Goal: Book appointment/travel/reservation

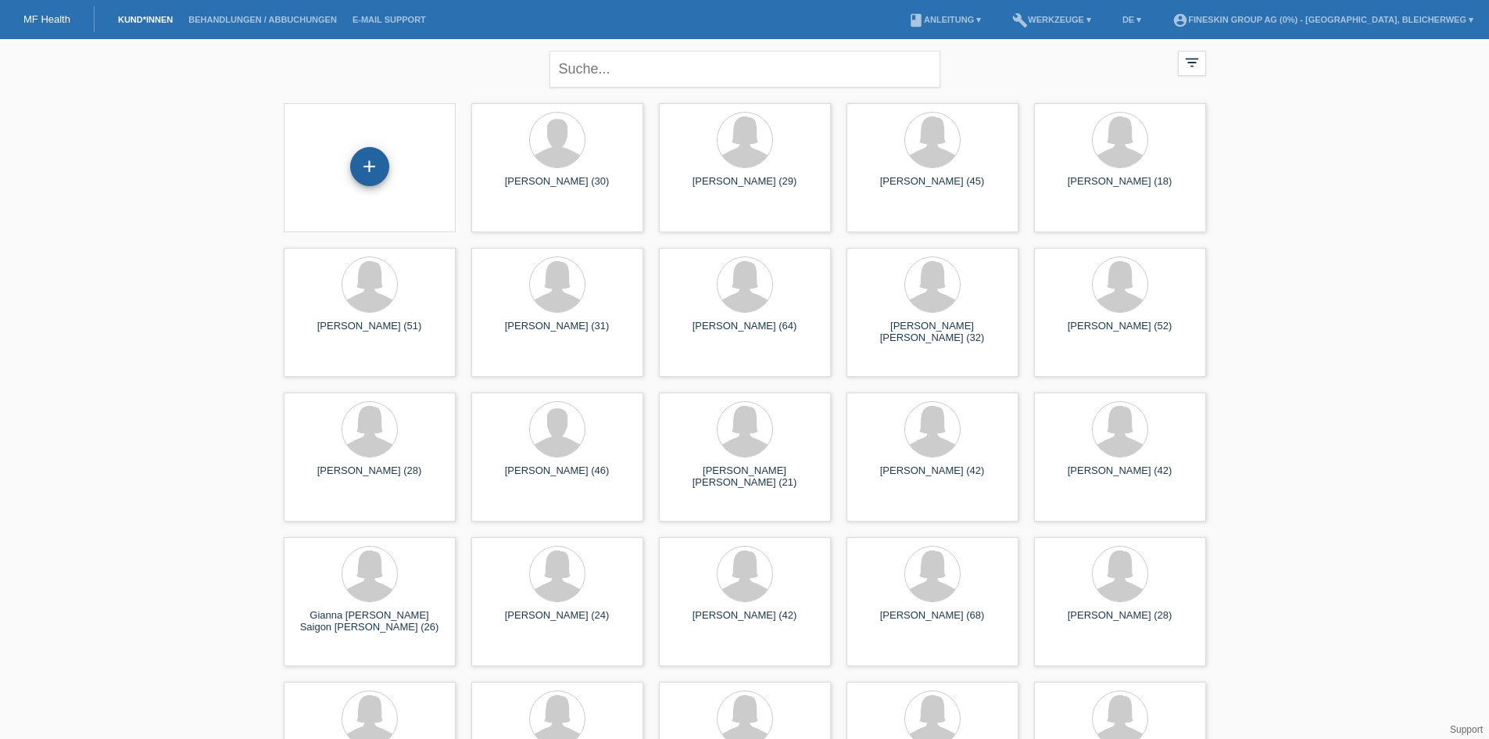
click at [365, 169] on div "+" at bounding box center [369, 166] width 39 height 39
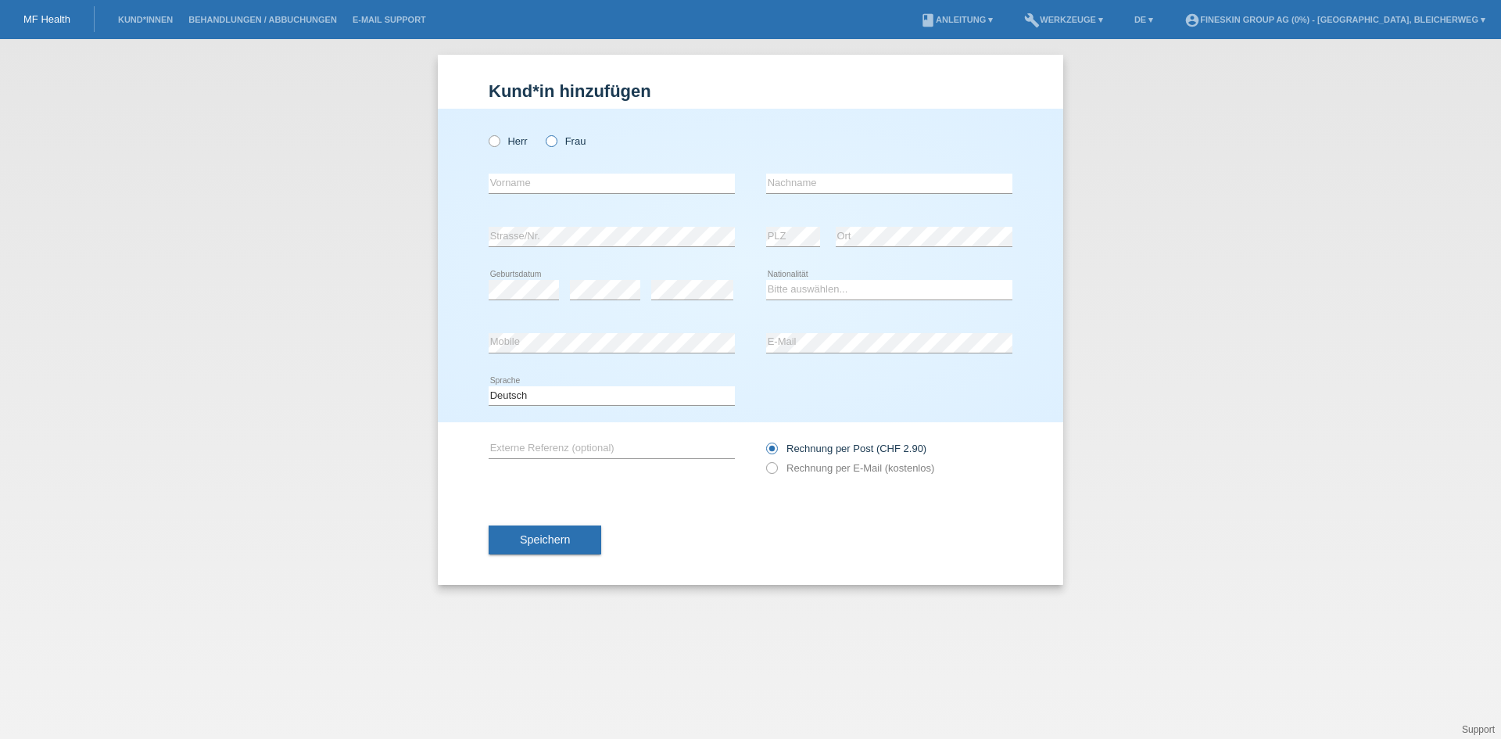
click at [543, 133] on icon at bounding box center [543, 133] width 0 height 0
click at [556, 142] on input "Frau" at bounding box center [551, 140] width 10 height 10
radio input "true"
click at [599, 220] on div "error Strasse/Nr." at bounding box center [612, 236] width 246 height 53
click at [589, 191] on input "text" at bounding box center [612, 184] width 246 height 20
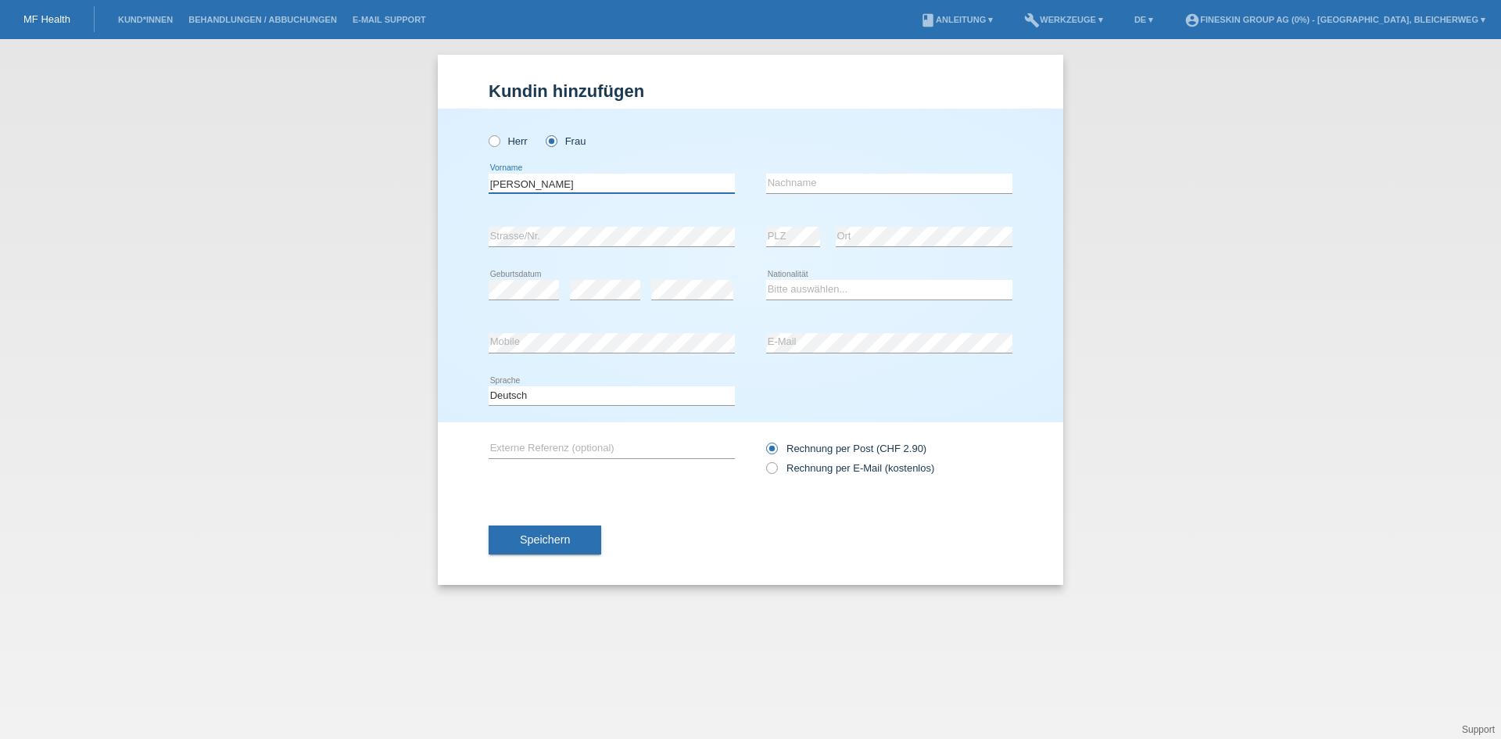
type input "[PERSON_NAME]"
type input "Luma"
click at [520, 300] on div "error Geburtsdatum" at bounding box center [524, 289] width 70 height 53
click at [805, 285] on select "Bitte auswählen... Schweiz Deutschland Liechtenstein Österreich ------------ Af…" at bounding box center [889, 289] width 246 height 19
select select "CH"
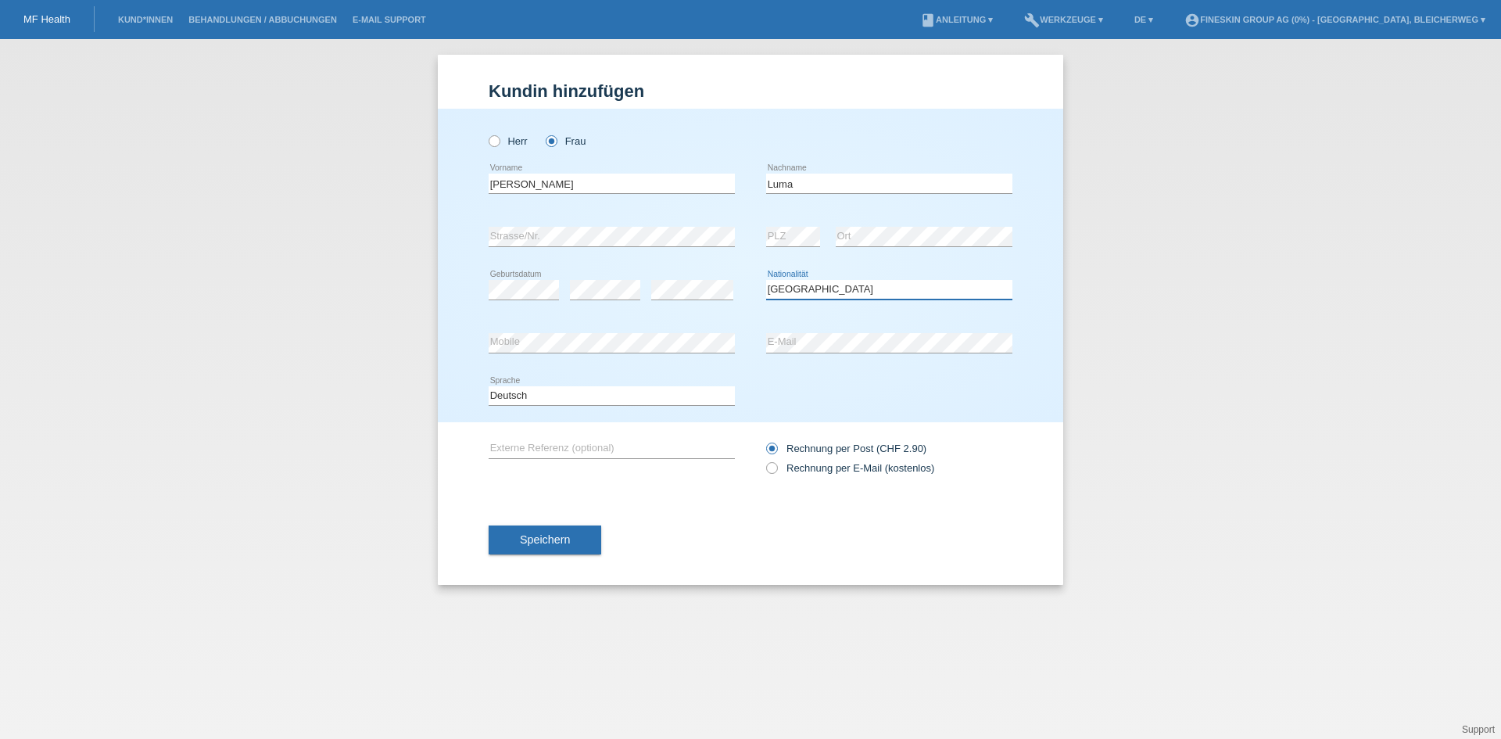
click at [766, 280] on select "Bitte auswählen... Schweiz Deutschland Liechtenstein Österreich ------------ Af…" at bounding box center [889, 289] width 246 height 19
click at [764, 460] on icon at bounding box center [764, 460] width 0 height 0
click at [775, 468] on input "Rechnung per E-Mail (kostenlos)" at bounding box center [771, 472] width 10 height 20
radio input "true"
click at [544, 543] on span "Speichern" at bounding box center [545, 539] width 50 height 13
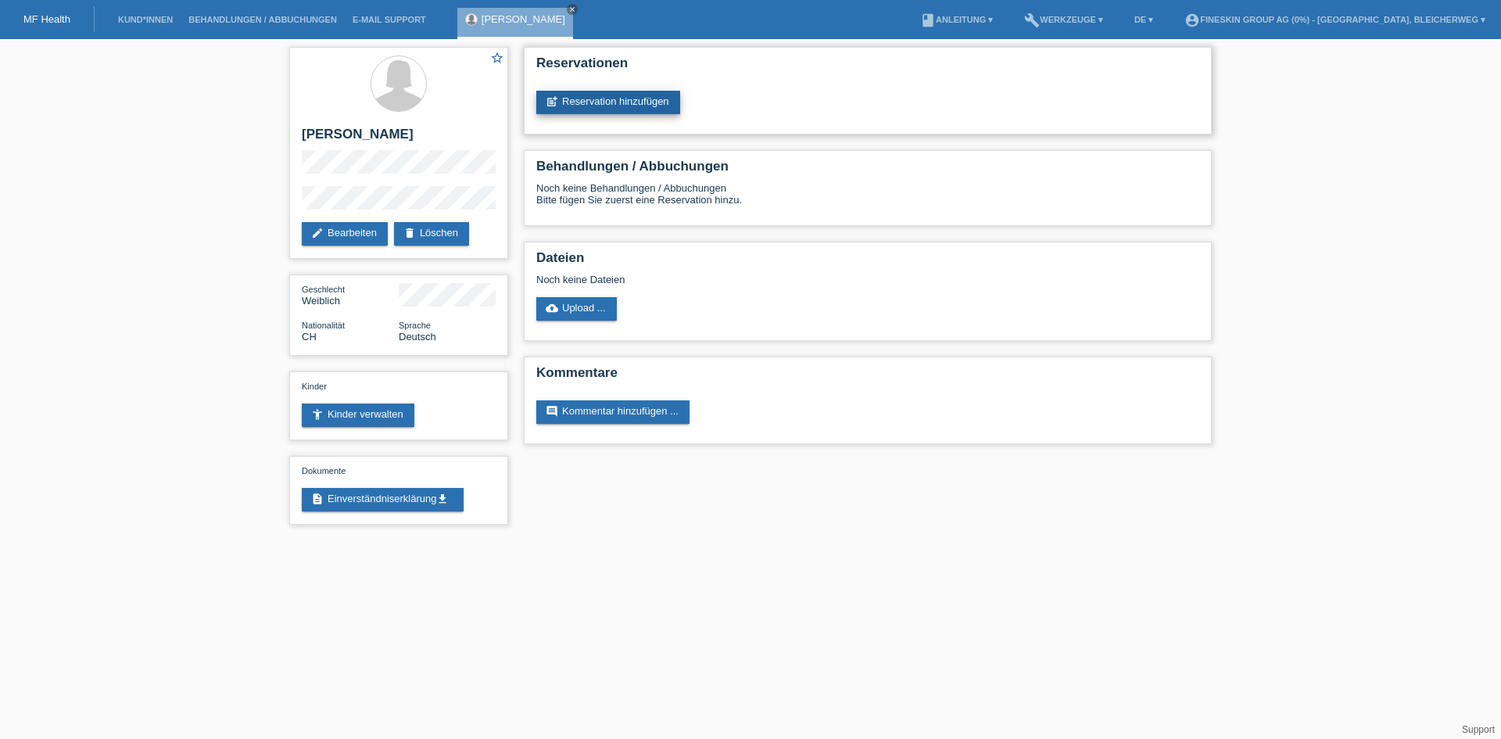
click at [622, 97] on link "post_add Reservation hinzufügen" at bounding box center [608, 102] width 144 height 23
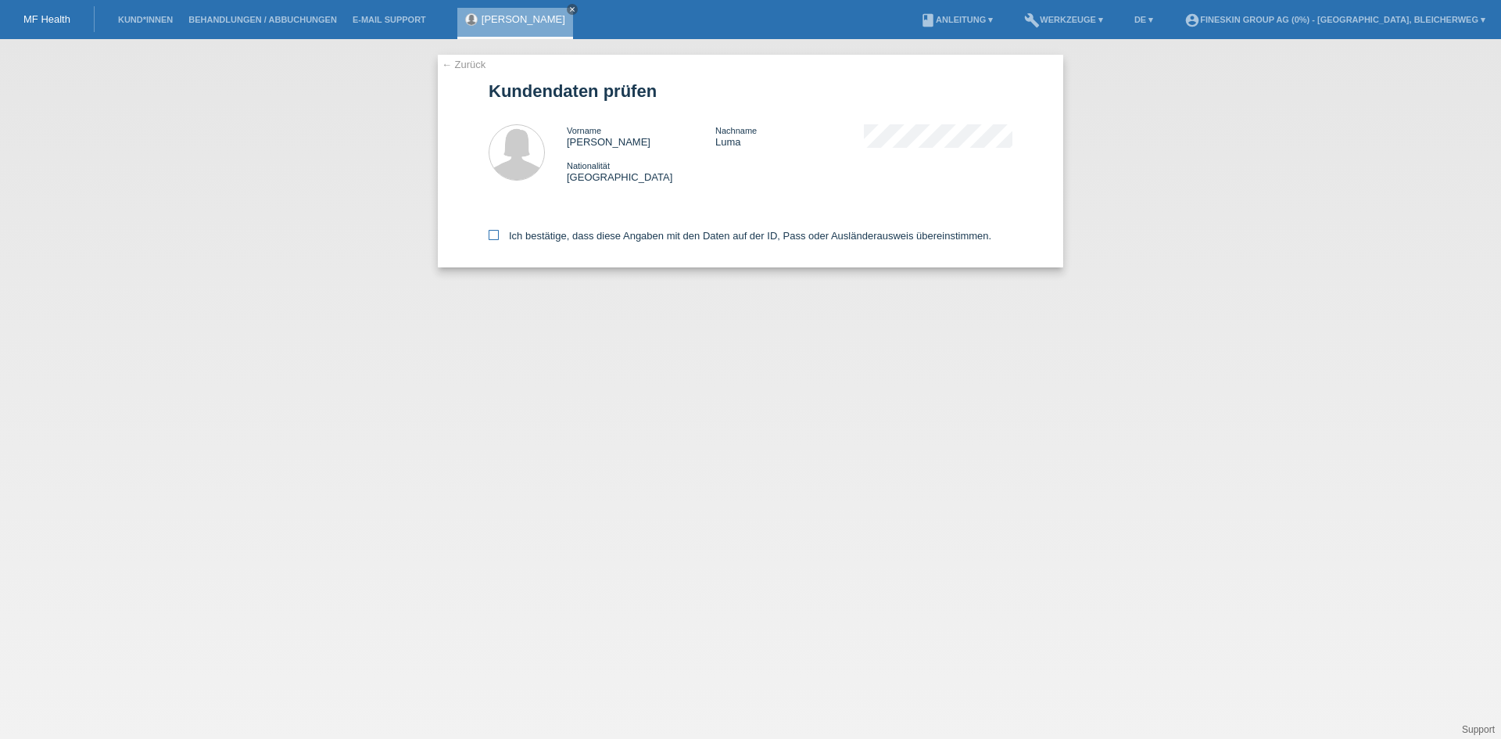
click at [495, 235] on icon at bounding box center [494, 235] width 10 height 10
click at [495, 235] on input "Ich bestätige, dass diese Angaben mit den Daten auf der ID, Pass oder Ausländer…" at bounding box center [494, 235] width 10 height 10
checkbox input "true"
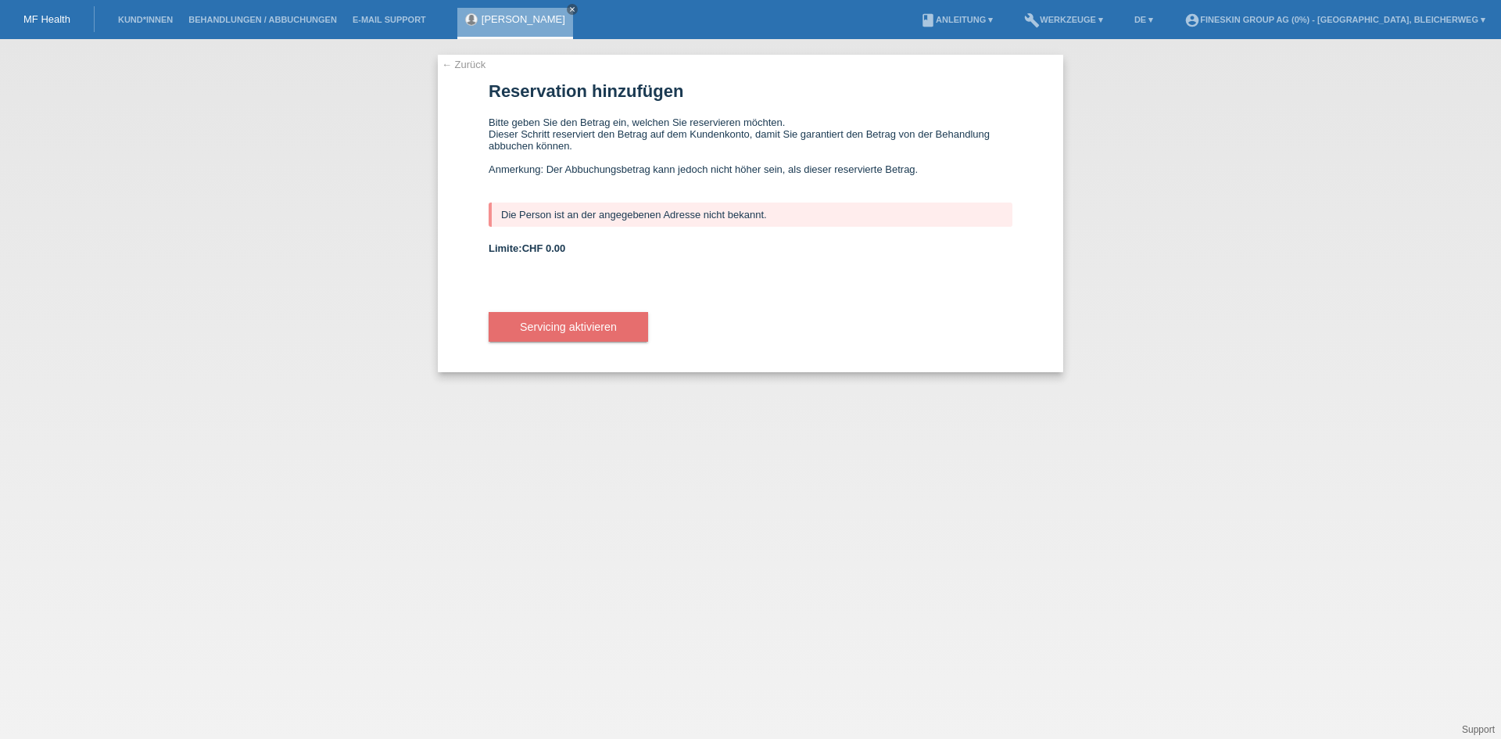
click at [466, 68] on link "← Zurück" at bounding box center [464, 65] width 44 height 12
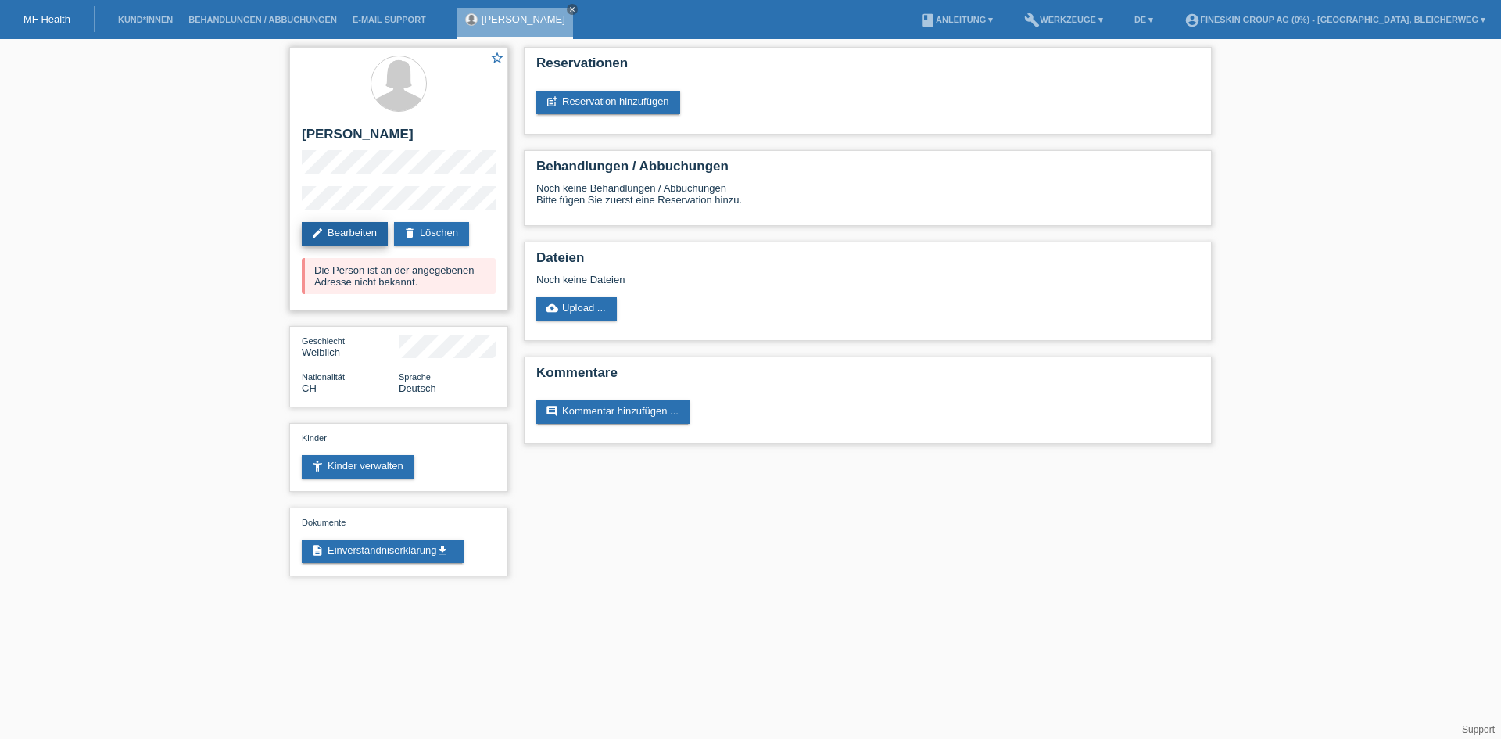
click at [346, 236] on link "edit Bearbeiten" at bounding box center [345, 233] width 86 height 23
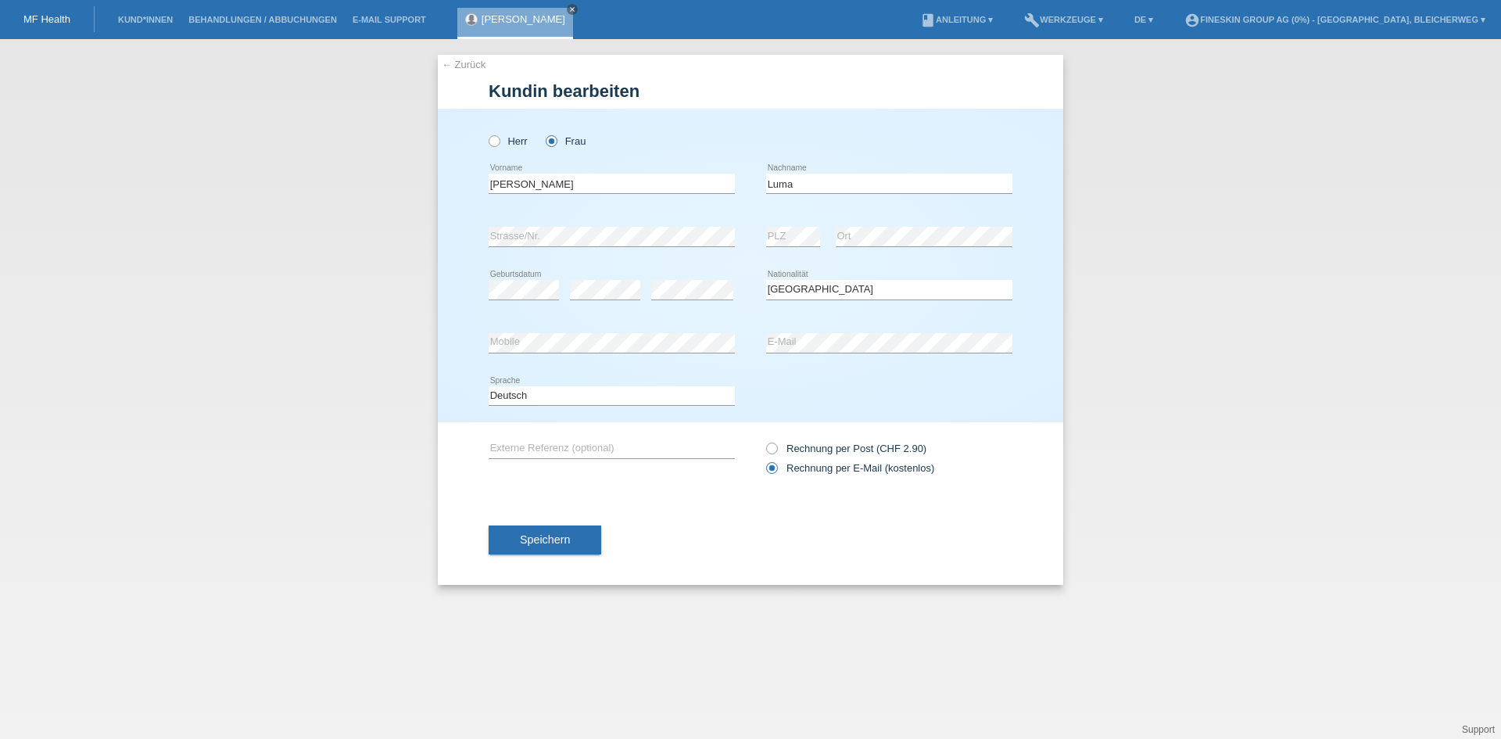
select select "CH"
click at [564, 188] on input "Sarah" at bounding box center [612, 184] width 246 height 20
drag, startPoint x: 575, startPoint y: 182, endPoint x: 228, endPoint y: 179, distance: 347.2
click at [228, 179] on div "← Zurück Kundin bearbeiten Herr Frau Sarah error Vorname Luma C" at bounding box center [750, 389] width 1501 height 700
type input "Mamudije"
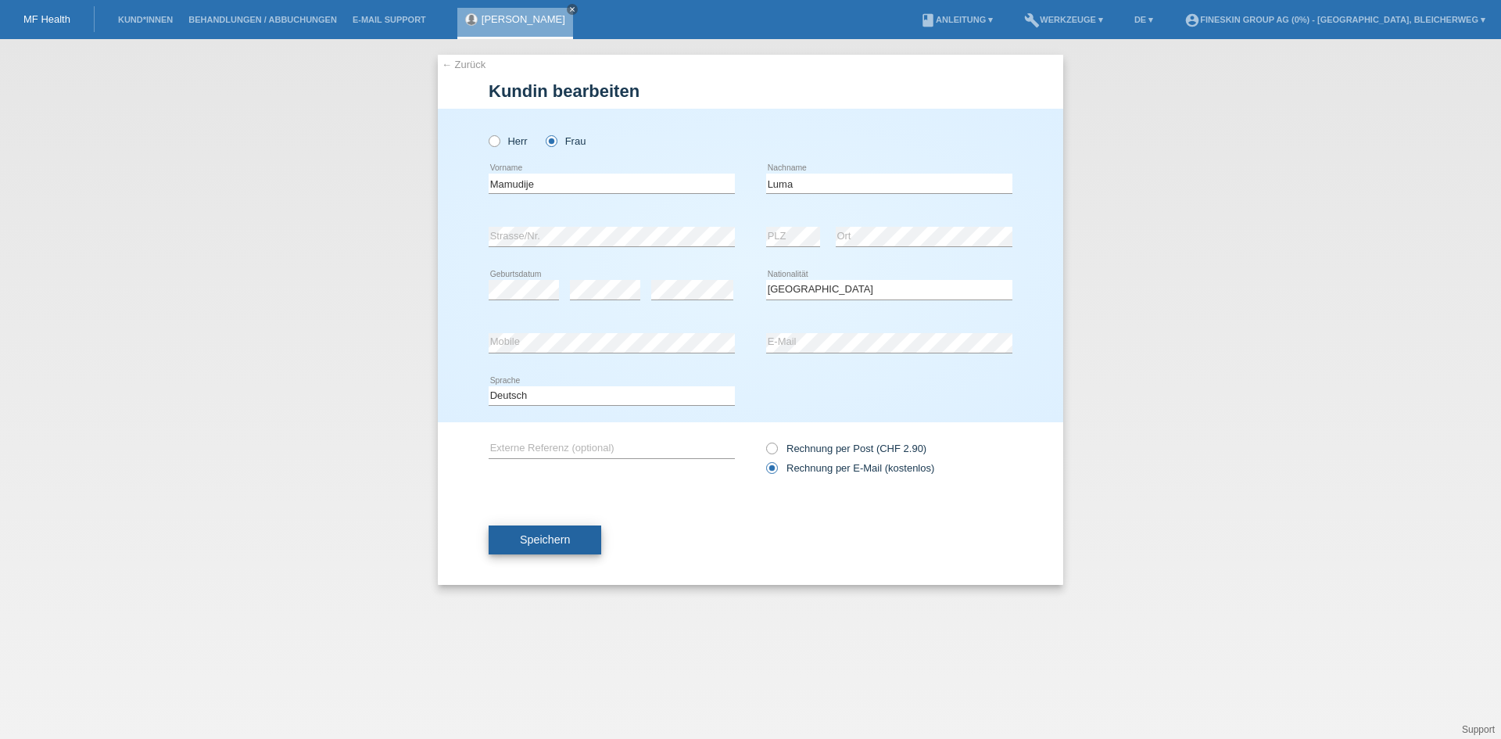
click at [576, 541] on button "Speichern" at bounding box center [545, 540] width 113 height 30
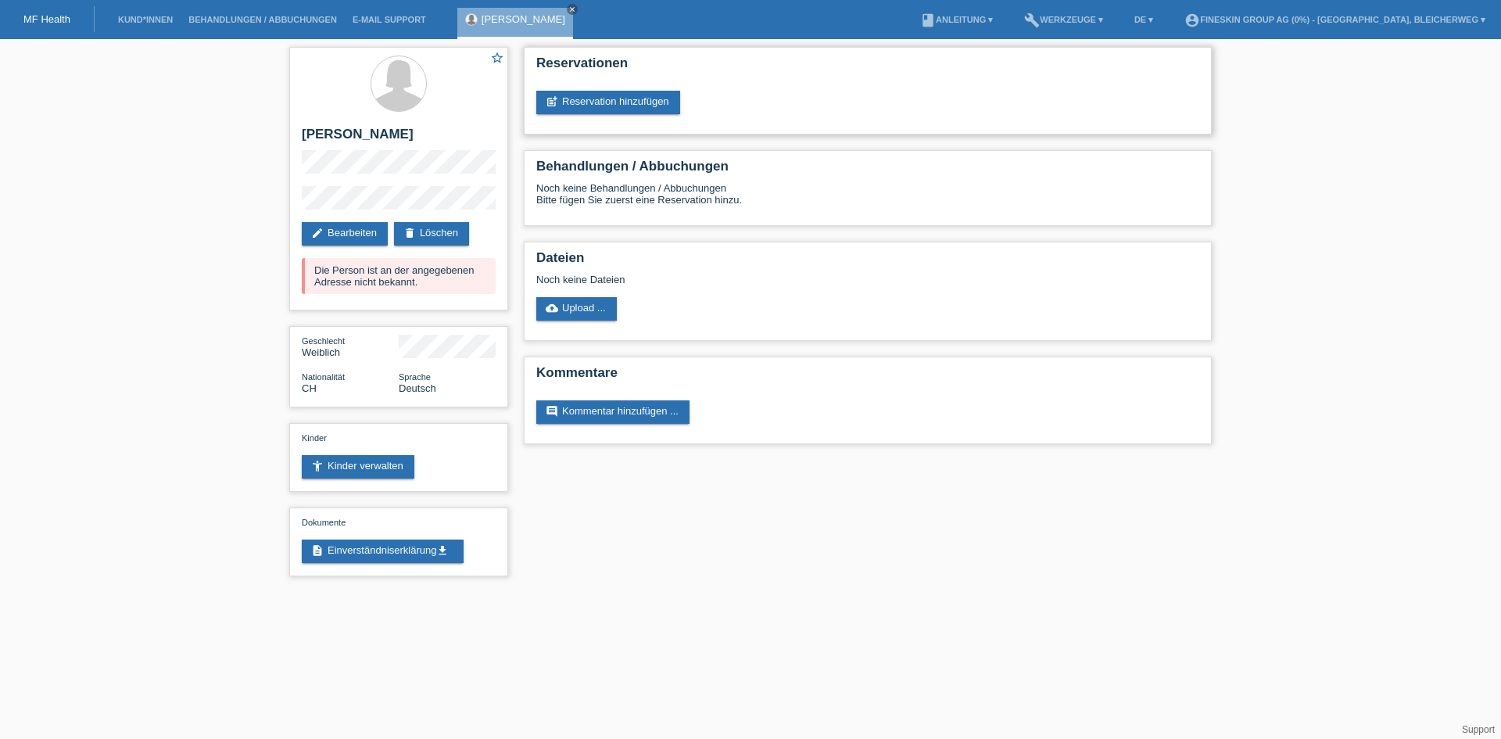
drag, startPoint x: 632, startPoint y: 95, endPoint x: 635, endPoint y: 116, distance: 21.3
click at [632, 95] on link "post_add Reservation hinzufügen" at bounding box center [608, 102] width 144 height 23
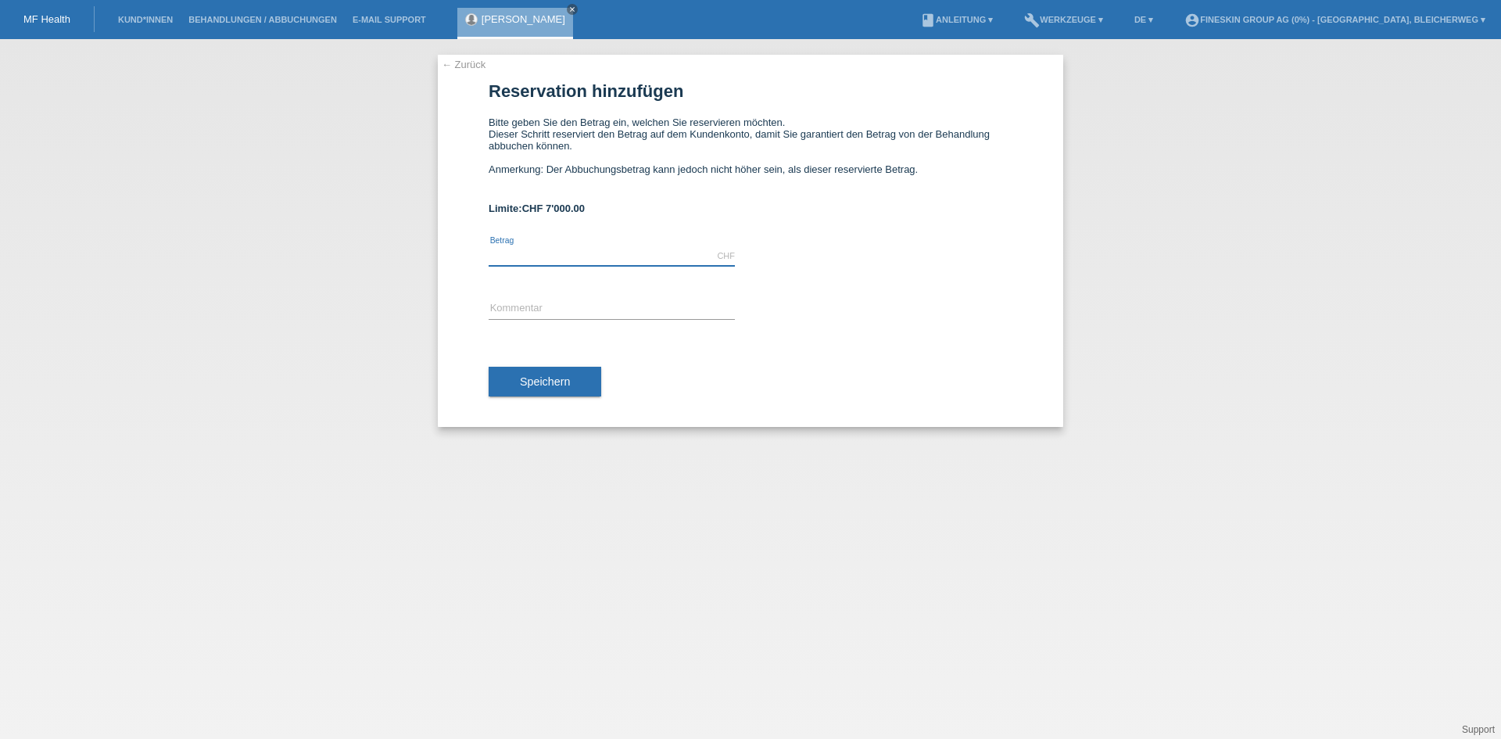
click at [552, 254] on input "text" at bounding box center [612, 256] width 246 height 20
type input "7000.00"
drag, startPoint x: 510, startPoint y: 310, endPoint x: 525, endPoint y: 307, distance: 15.8
click at [510, 310] on input "text" at bounding box center [612, 309] width 246 height 20
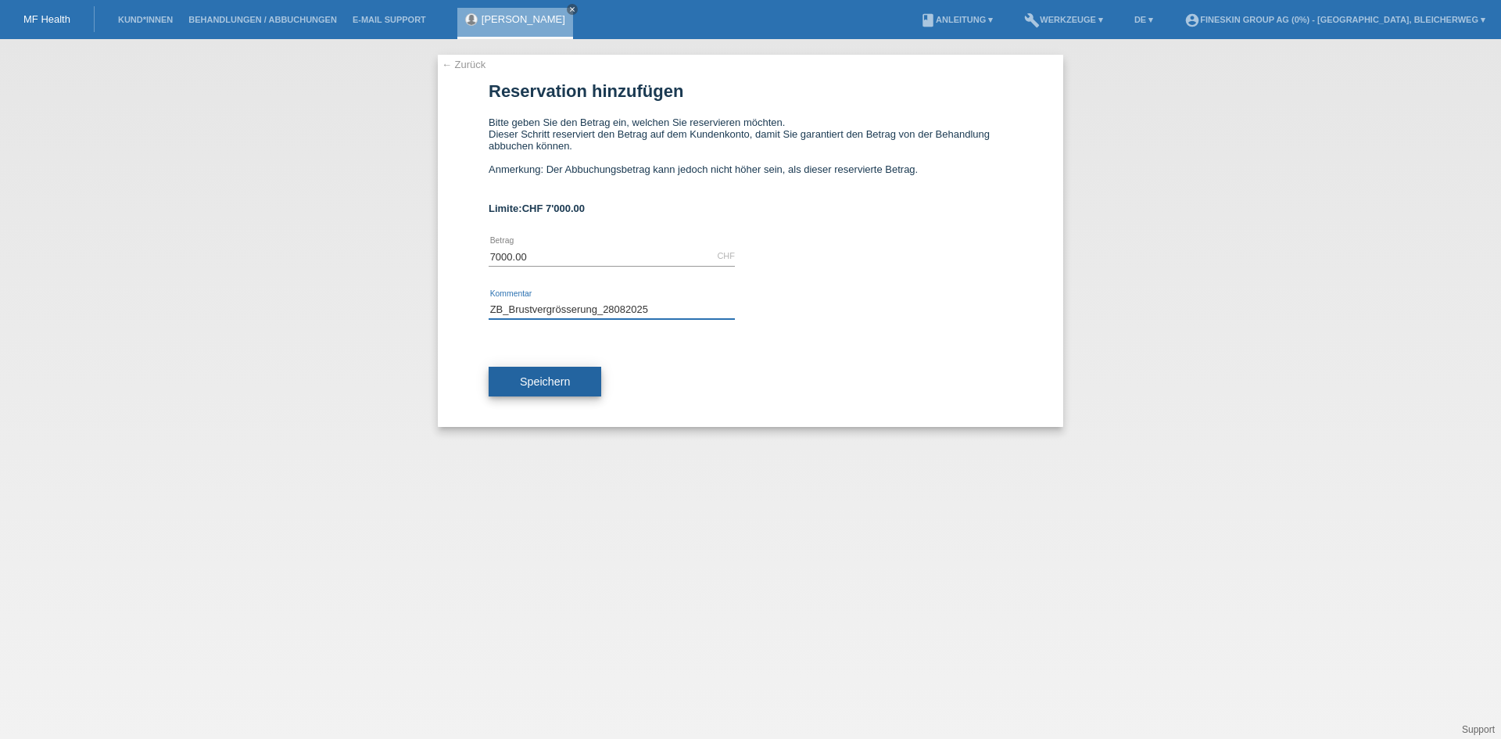
type input "ZB_Brustvergrösserung_28082025"
click at [543, 381] on span "Speichern" at bounding box center [545, 381] width 50 height 13
